Goal: Check status: Check status

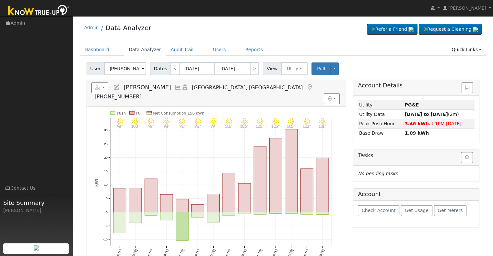
click at [181, 89] on icon at bounding box center [177, 88] width 7 height 6
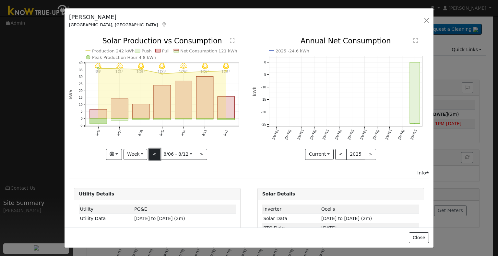
click at [152, 152] on button "<" at bounding box center [154, 154] width 11 height 11
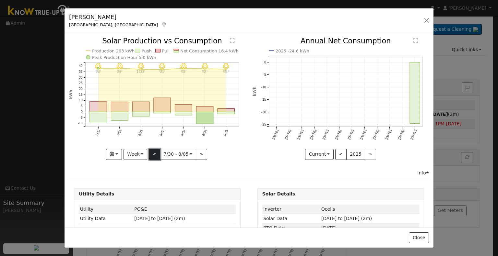
click at [154, 150] on button "<" at bounding box center [154, 154] width 11 height 11
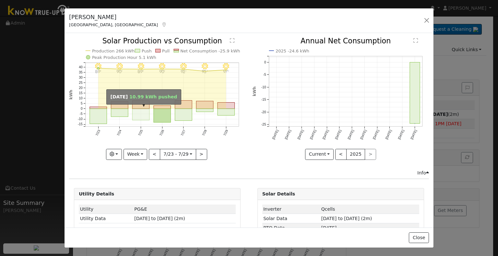
click at [143, 109] on rect "onclick=""" at bounding box center [140, 114] width 17 height 11
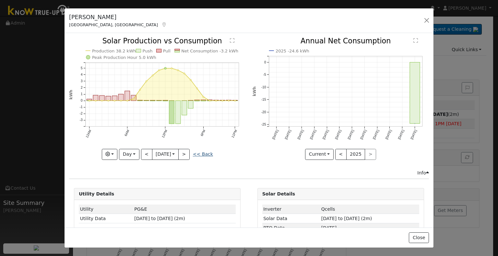
click at [202, 152] on link "<< Back" at bounding box center [203, 154] width 20 height 5
type input "[DATE]"
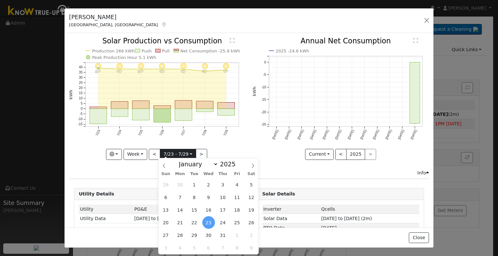
click at [176, 150] on input "[DATE]" at bounding box center [178, 154] width 36 height 10
click at [252, 163] on span at bounding box center [252, 163] width 11 height 11
select select "7"
click at [208, 197] on span "6" at bounding box center [208, 197] width 13 height 13
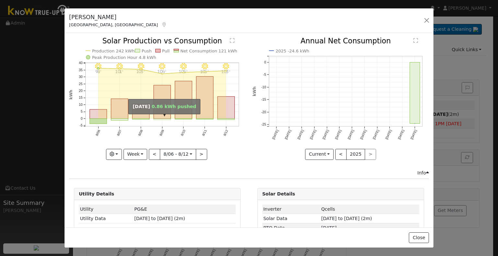
click at [157, 119] on rect "onclick=""" at bounding box center [162, 119] width 17 height 1
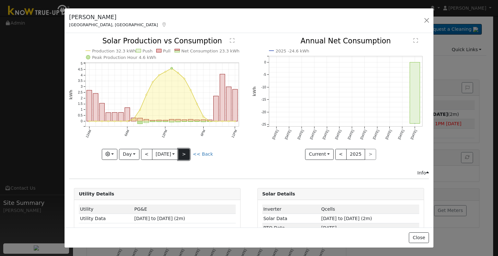
click at [185, 151] on button ">" at bounding box center [183, 154] width 11 height 11
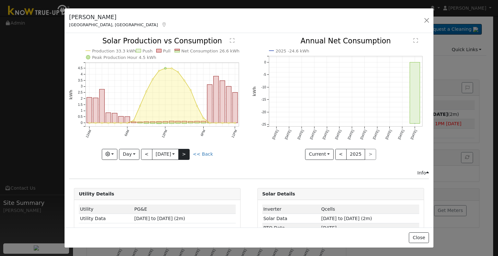
click at [185, 151] on div "Production 33.3 kWh Push Pull Net Consumption 26.6 kWh Peak Production Hour 4.5…" at bounding box center [157, 99] width 176 height 122
click at [185, 151] on button ">" at bounding box center [183, 154] width 11 height 11
click at [184, 154] on button ">" at bounding box center [183, 154] width 11 height 11
type input "[DATE]"
